Goal: Communication & Community: Participate in discussion

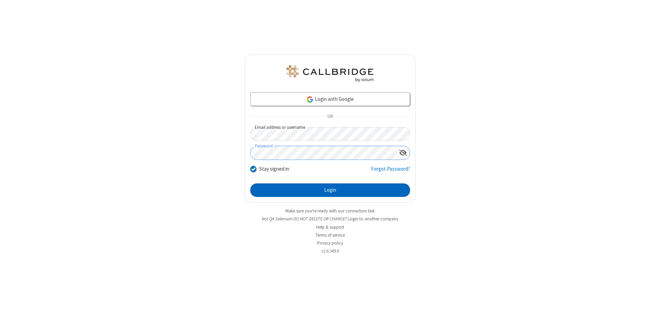
click at [330, 190] on button "Login" at bounding box center [330, 190] width 160 height 14
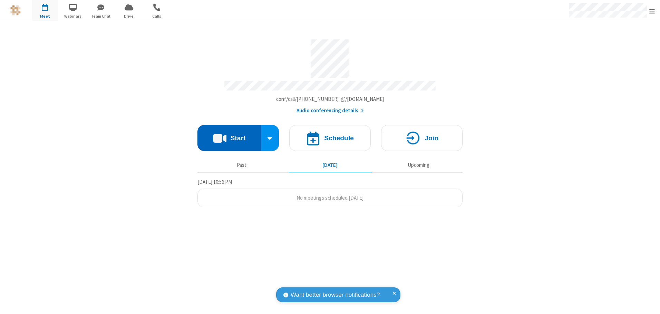
click at [229, 135] on button "Start" at bounding box center [230, 138] width 64 height 26
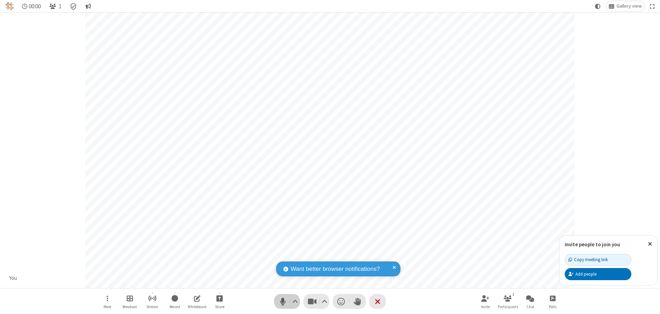
click at [283, 301] on span "Mute (Alt+A)" at bounding box center [283, 301] width 10 height 10
click at [283, 301] on span "Unmute (Alt+A)" at bounding box center [283, 301] width 10 height 10
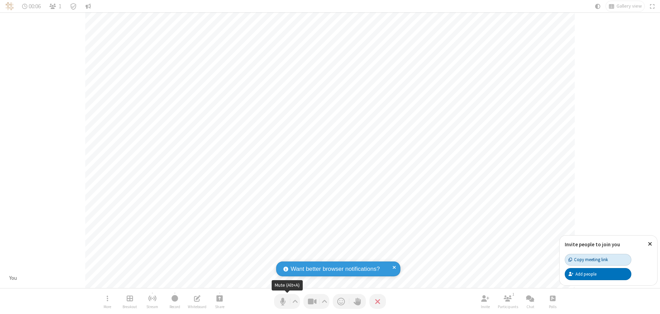
click at [598, 259] on div "Copy meeting link" at bounding box center [588, 259] width 39 height 7
